Goal: Book appointment/travel/reservation

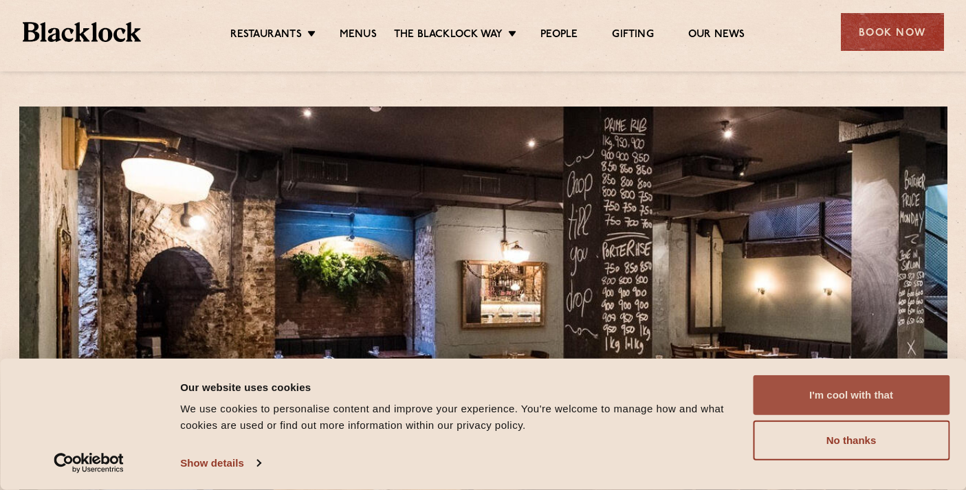
click at [820, 396] on button "I'm cool with that" at bounding box center [851, 395] width 197 height 40
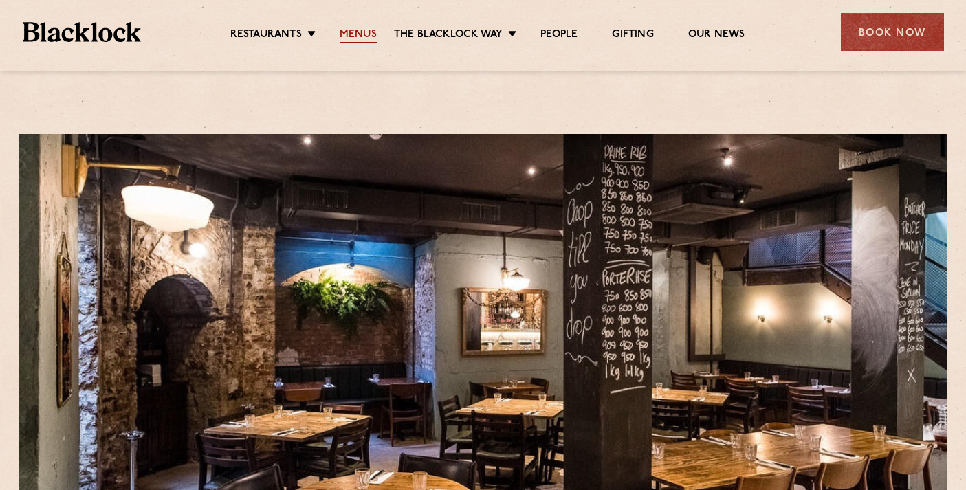
click at [357, 34] on link "Menus" at bounding box center [358, 35] width 37 height 15
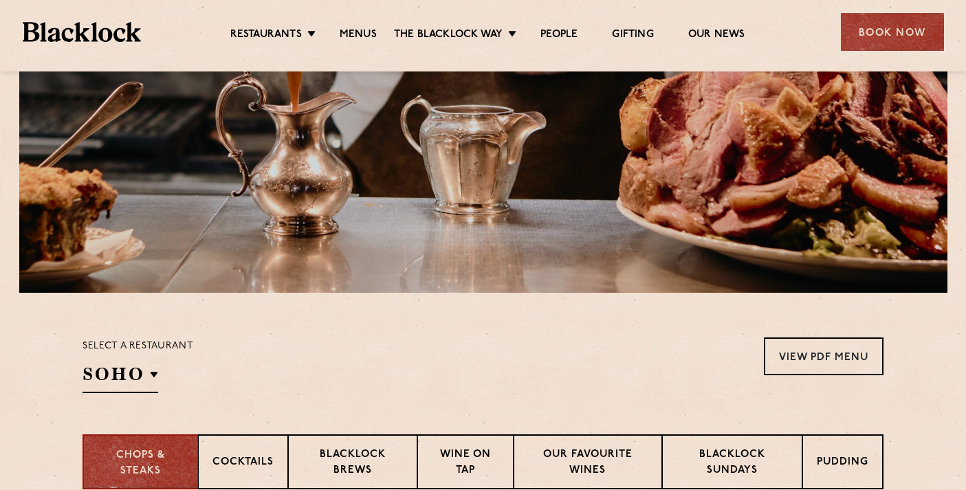
scroll to position [203, 0]
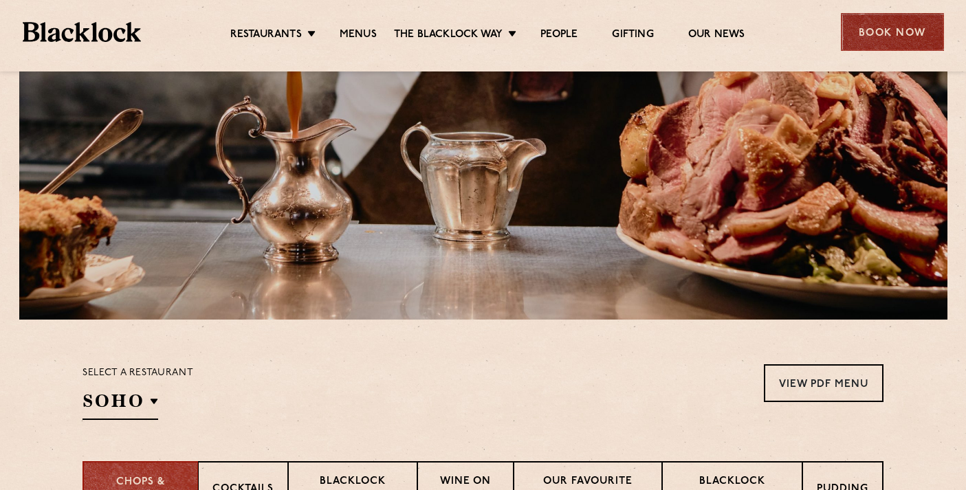
click at [869, 29] on div "Book Now" at bounding box center [892, 32] width 103 height 38
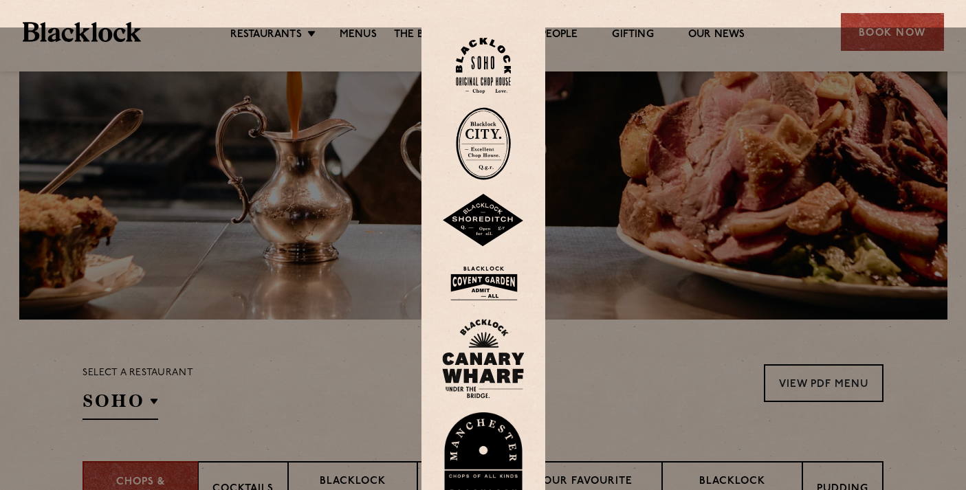
click at [732, 80] on div at bounding box center [483, 273] width 966 height 490
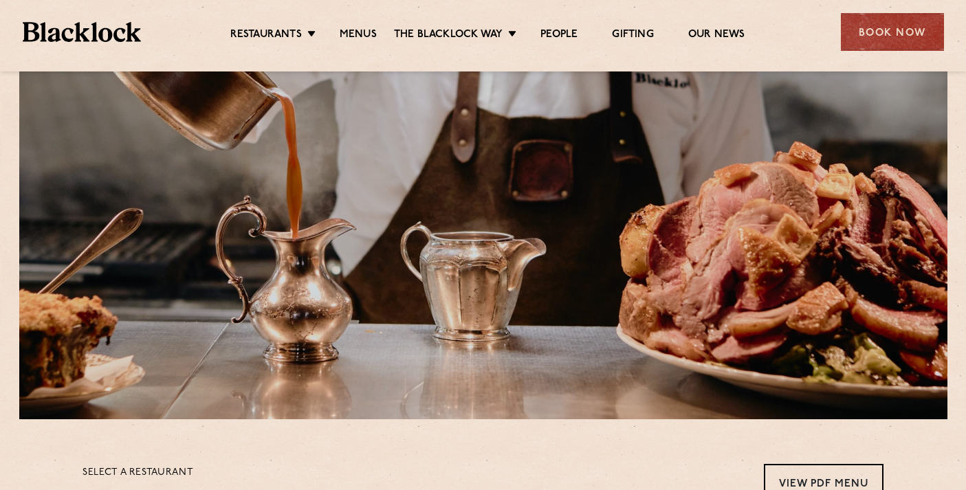
scroll to position [0, 0]
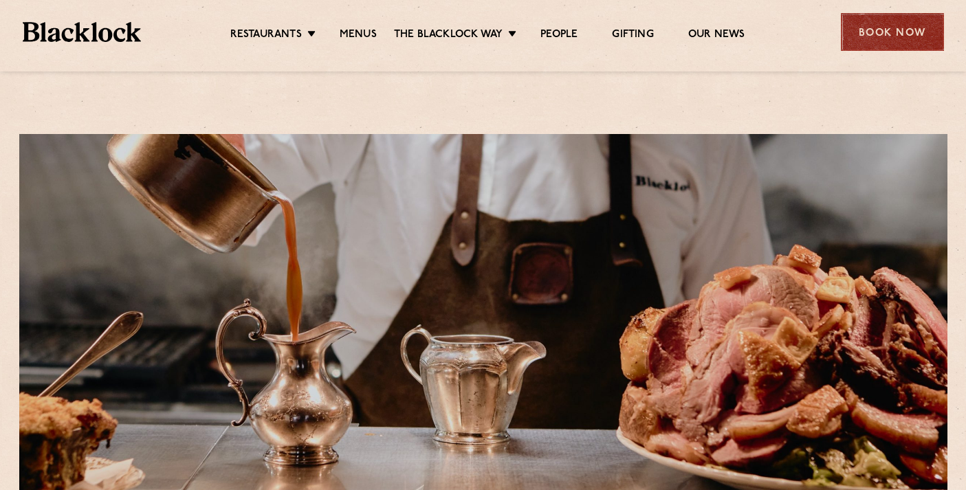
click at [920, 17] on div "Book Now" at bounding box center [892, 32] width 103 height 38
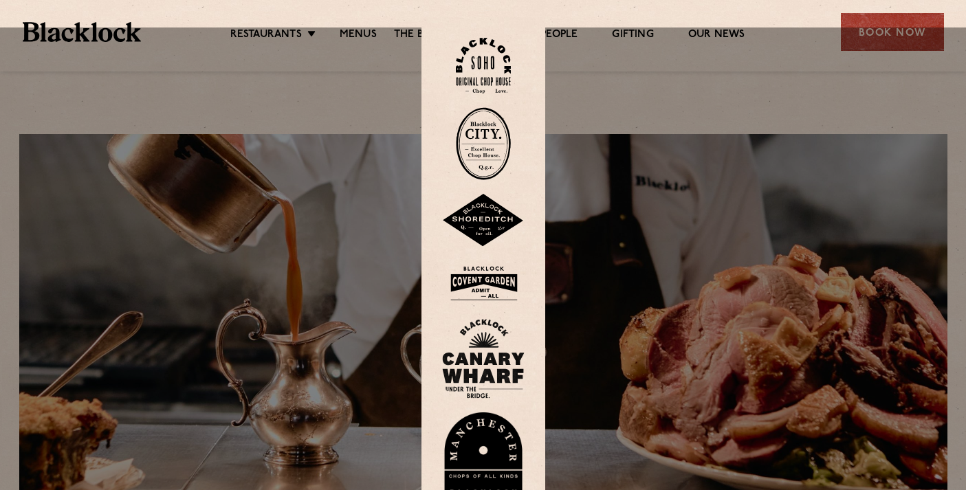
click at [484, 124] on img at bounding box center [483, 143] width 55 height 73
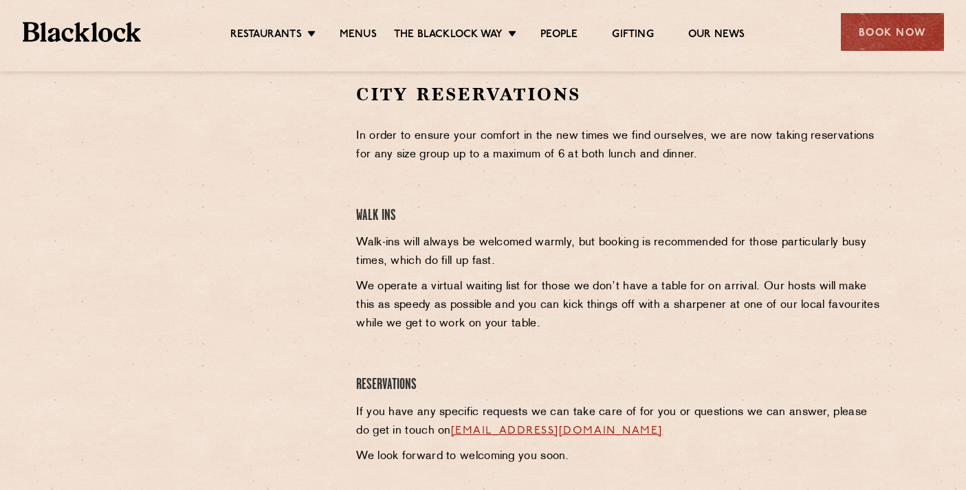
scroll to position [455, 0]
